Goal: Information Seeking & Learning: Learn about a topic

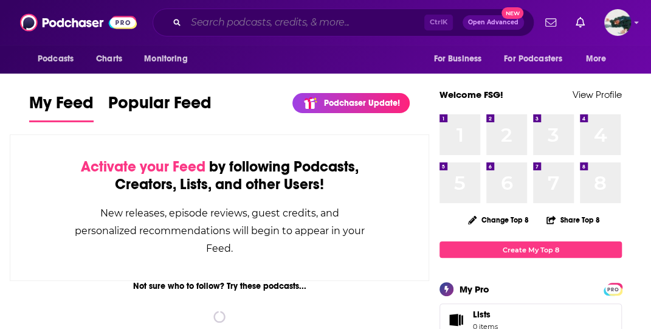
click at [210, 26] on input "Search podcasts, credits, & more..." at bounding box center [305, 22] width 238 height 19
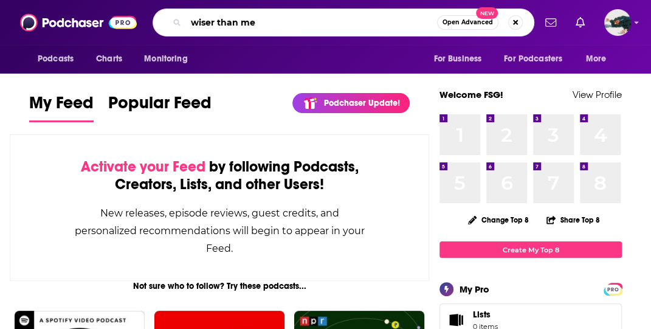
type input "wiser than me"
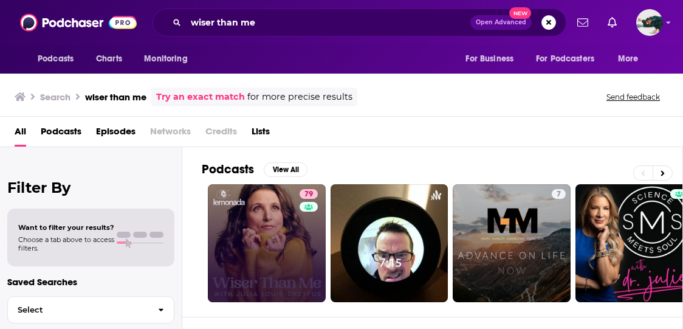
click at [290, 225] on link "79" at bounding box center [267, 243] width 118 height 118
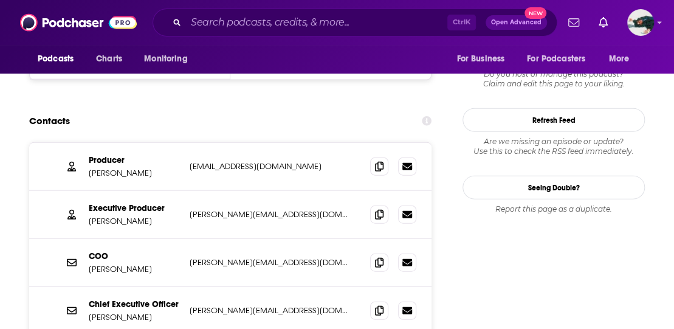
scroll to position [1157, 0]
